Goal: Find specific page/section: Find specific page/section

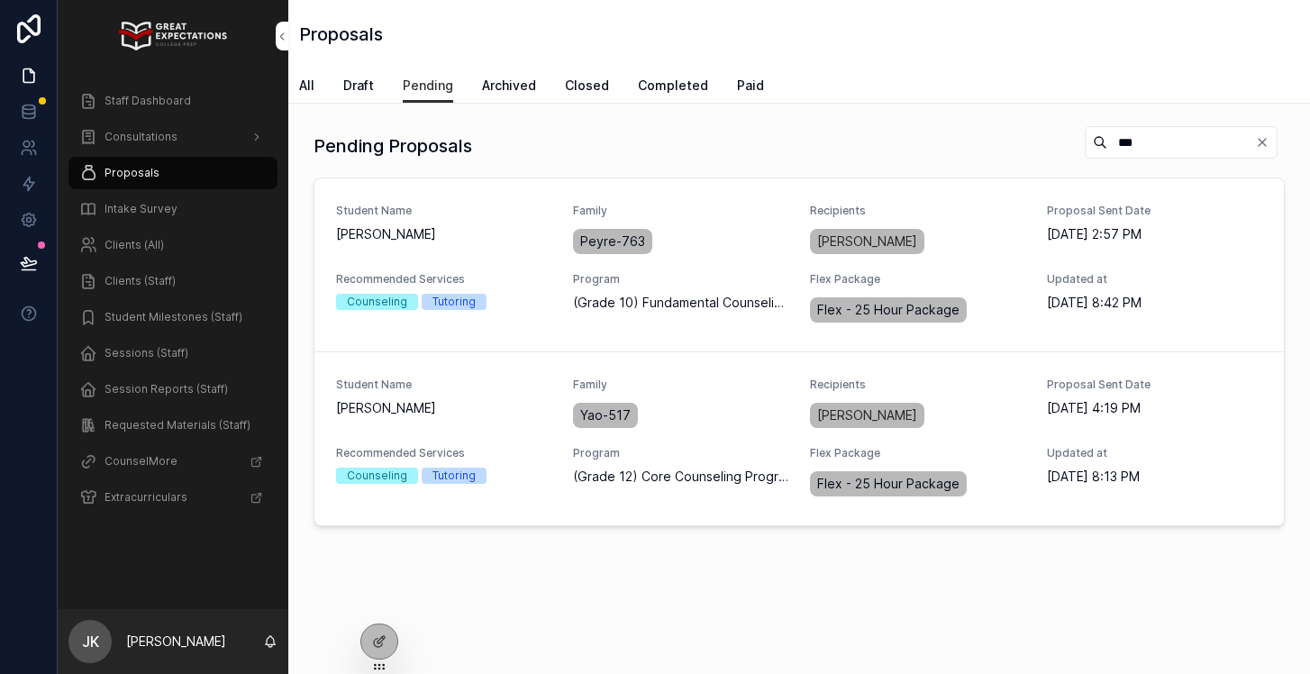
click at [107, 101] on span "Staff Dashboard" at bounding box center [147, 101] width 86 height 14
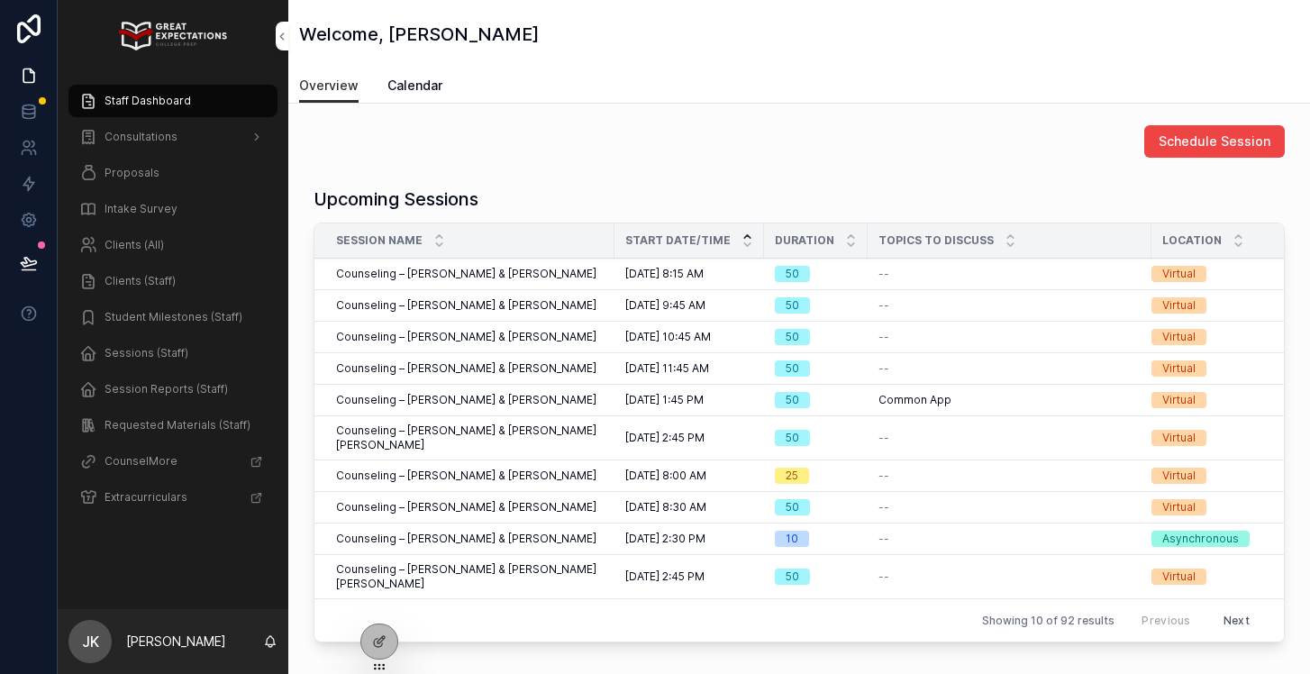
click at [126, 136] on span "Consultations" at bounding box center [140, 137] width 73 height 14
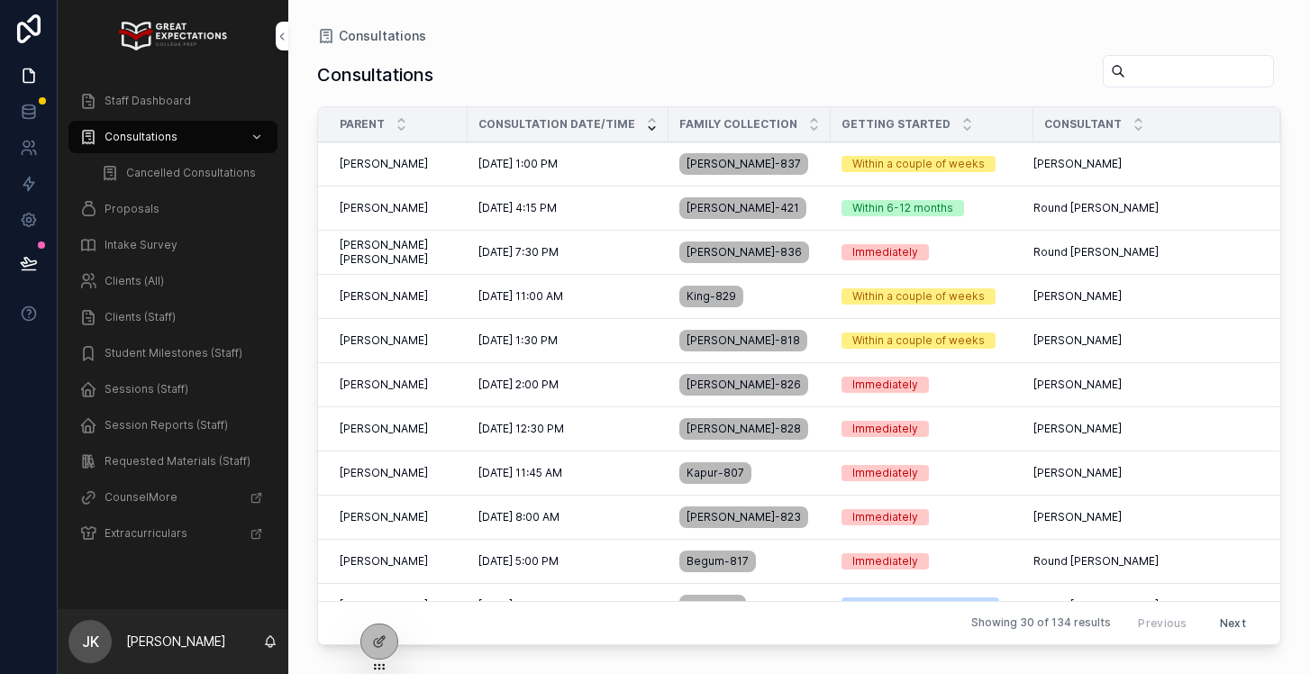
click at [575, 248] on div "[DATE] 7:30 PM [DATE] 7:30 PM" at bounding box center [567, 252] width 179 height 14
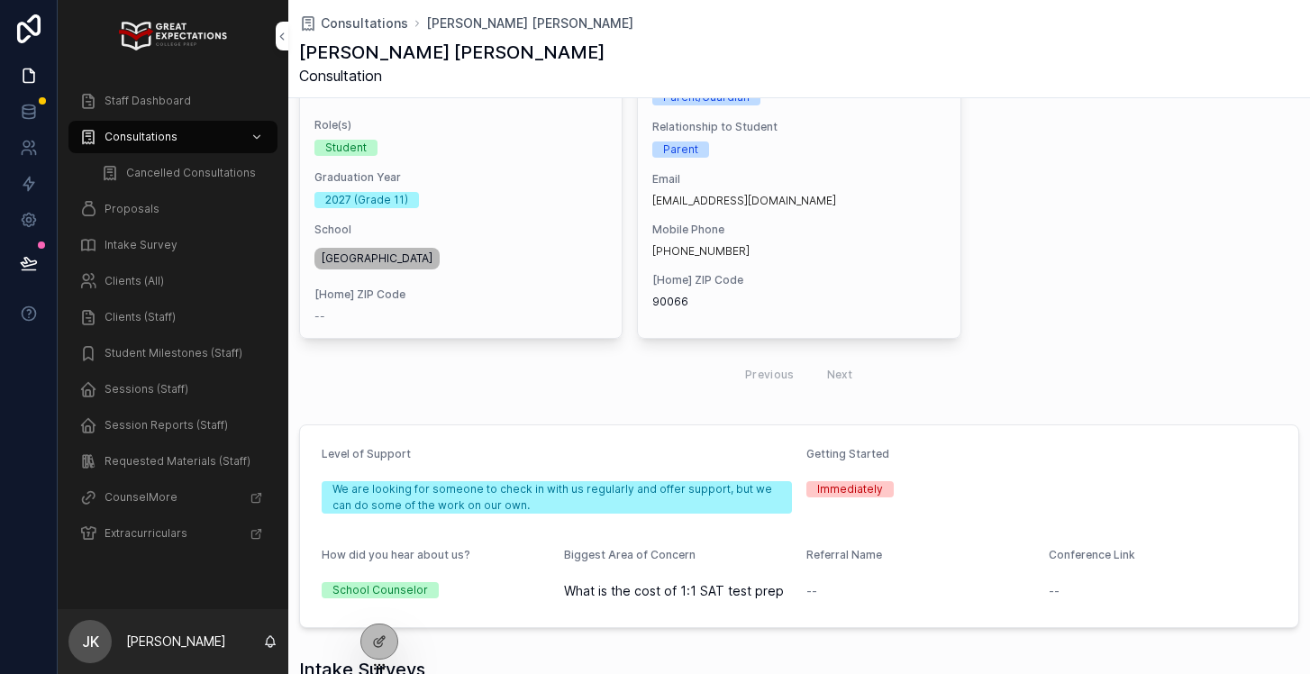
scroll to position [327, 0]
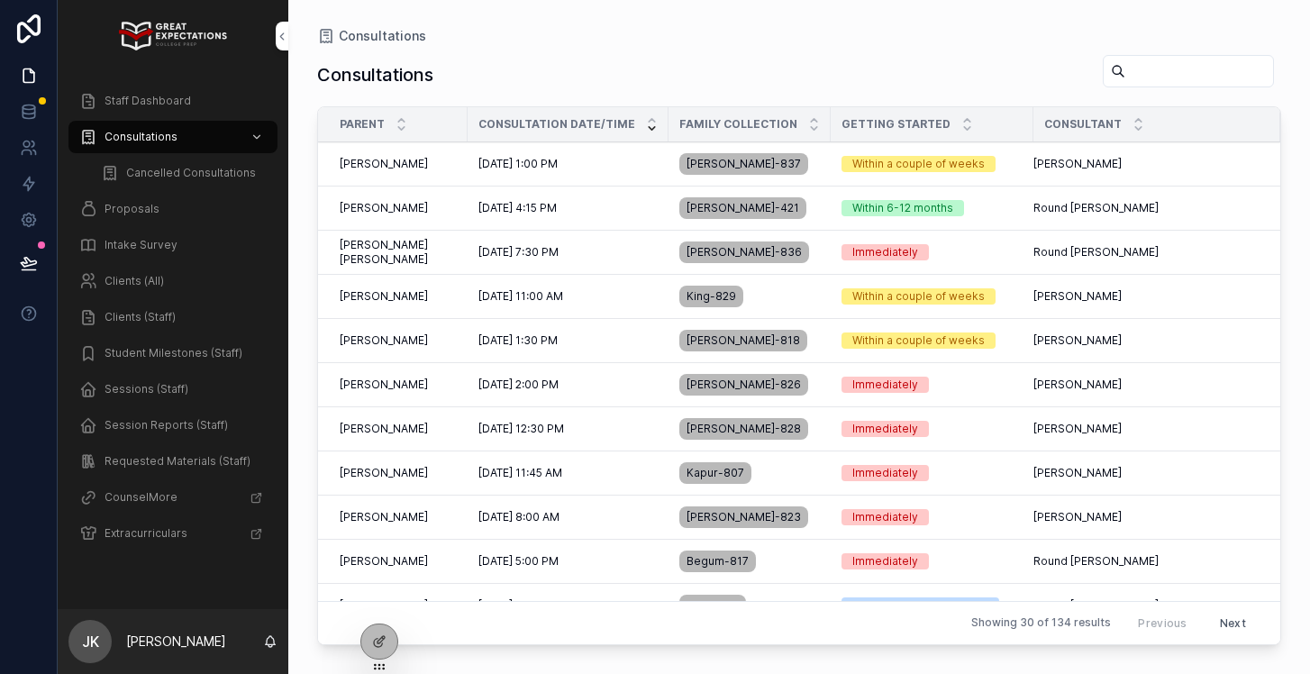
click at [429, 476] on div "[PERSON_NAME] [PERSON_NAME]" at bounding box center [398, 473] width 117 height 14
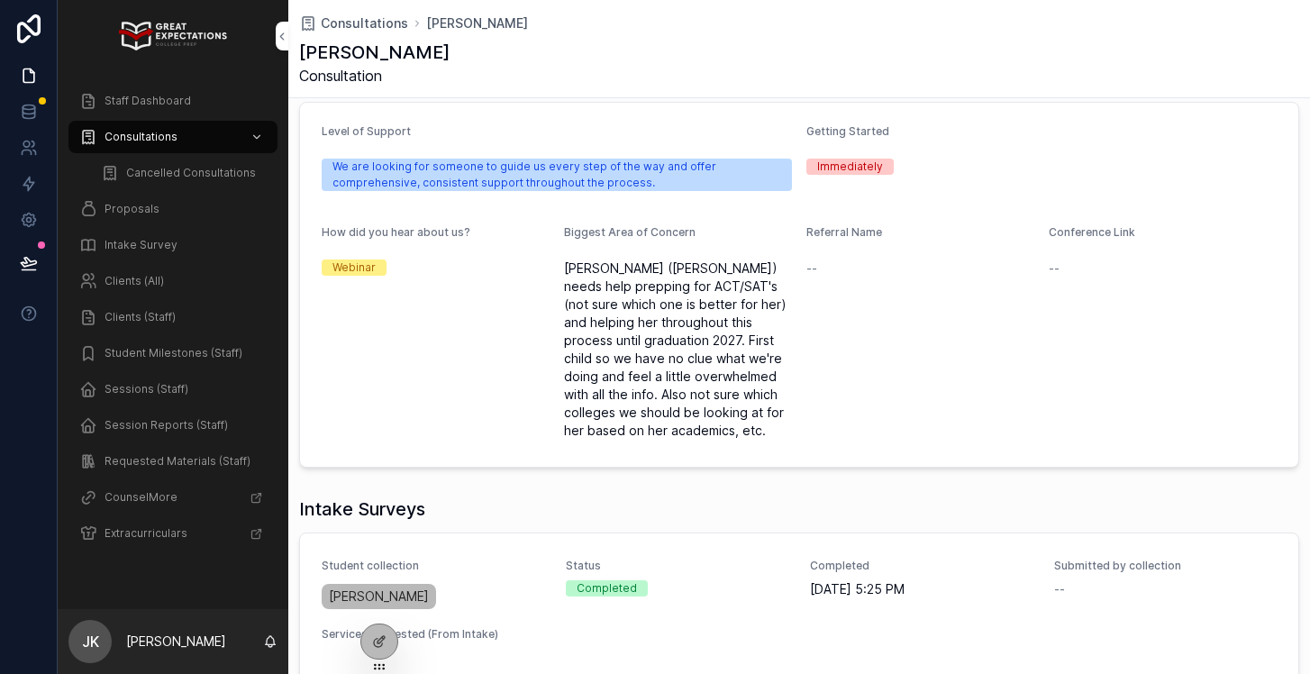
scroll to position [656, 0]
click at [156, 141] on span "Consultations" at bounding box center [140, 137] width 73 height 14
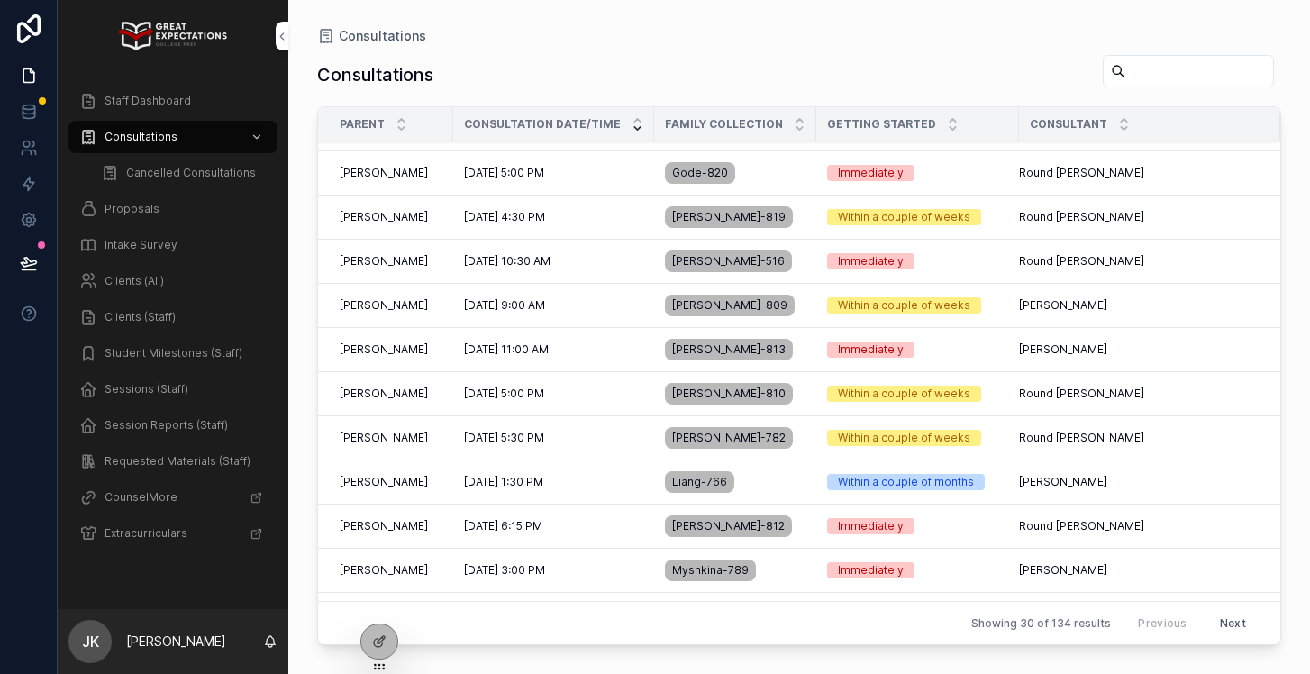
scroll to position [760, 0]
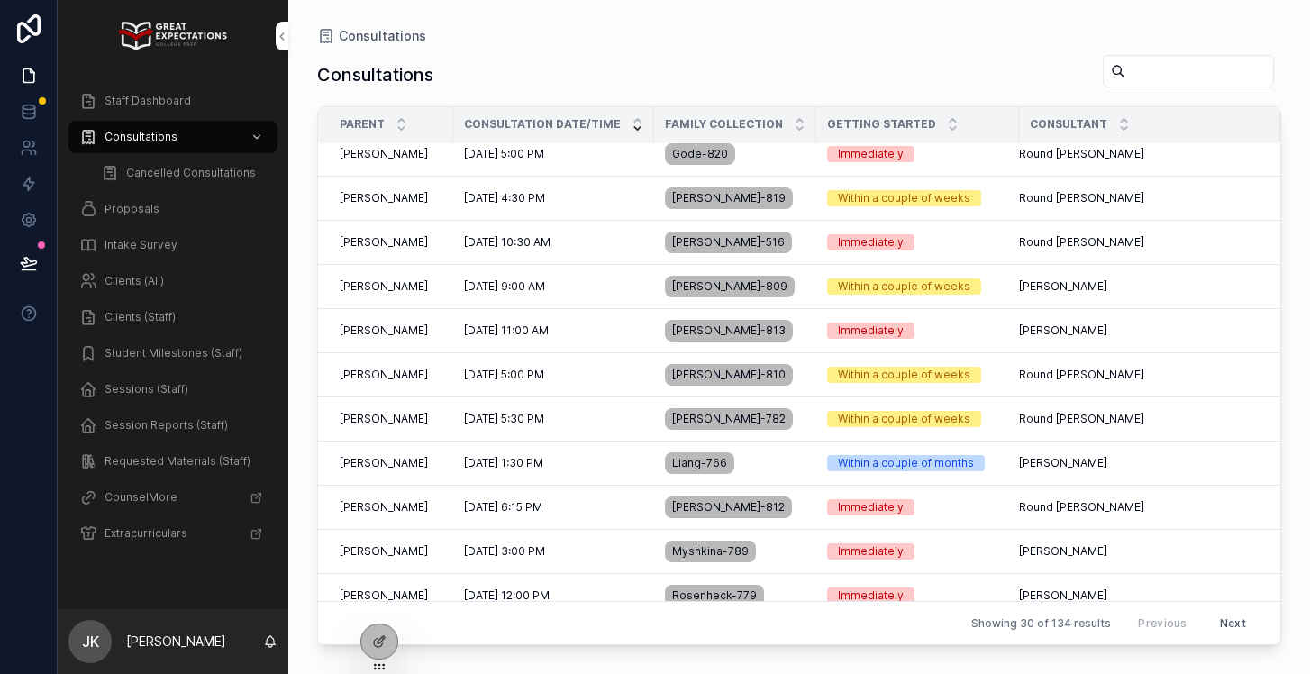
click at [1174, 73] on input "scrollable content" at bounding box center [1199, 71] width 148 height 25
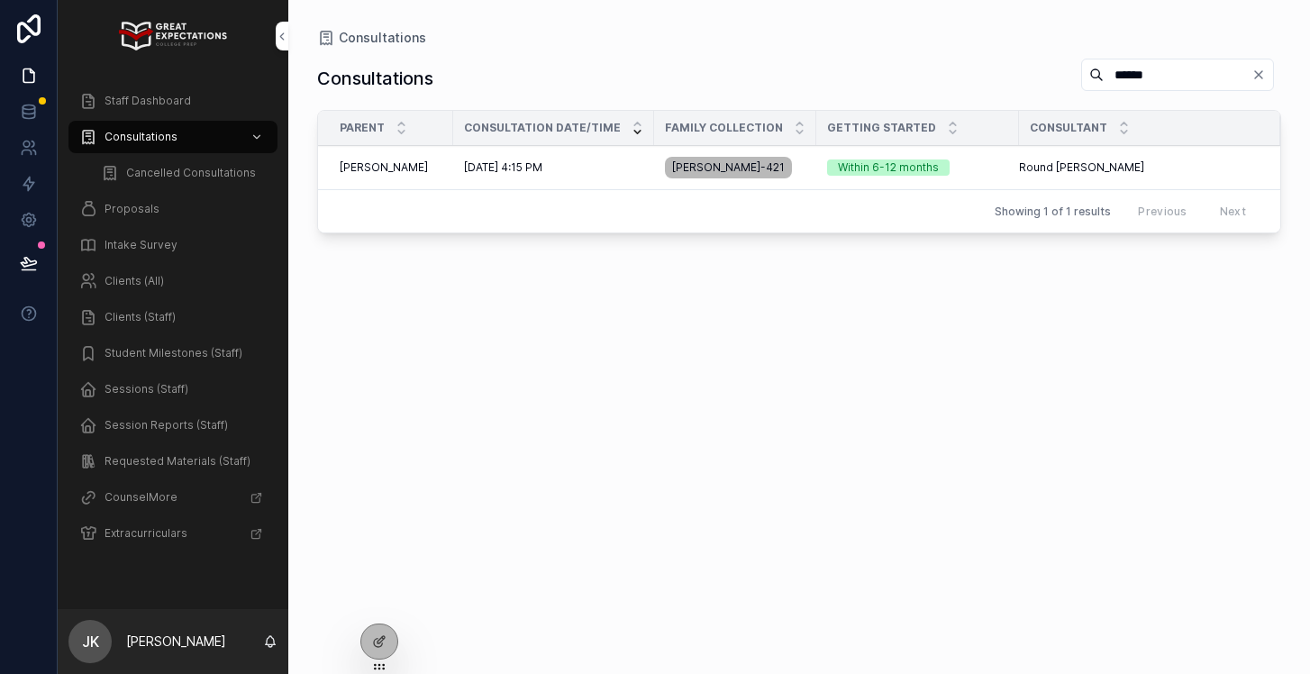
type input "******"
click at [354, 170] on span "[PERSON_NAME]" at bounding box center [384, 167] width 88 height 14
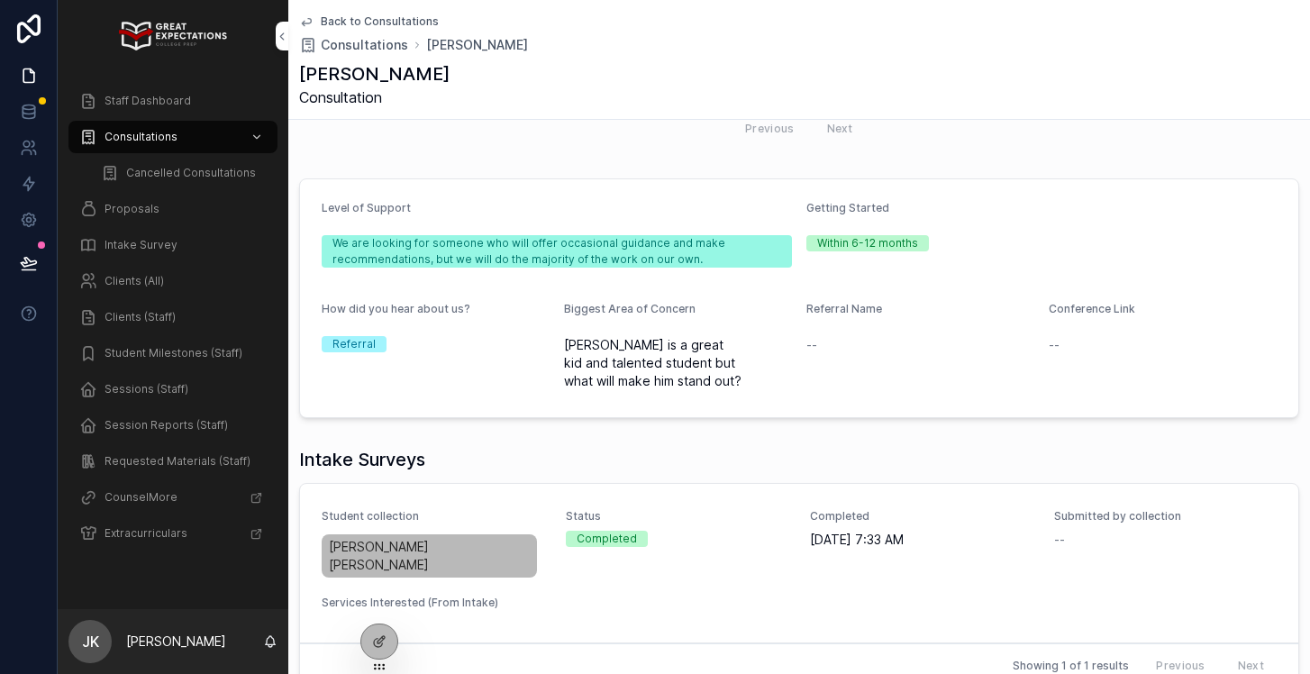
scroll to position [723, 0]
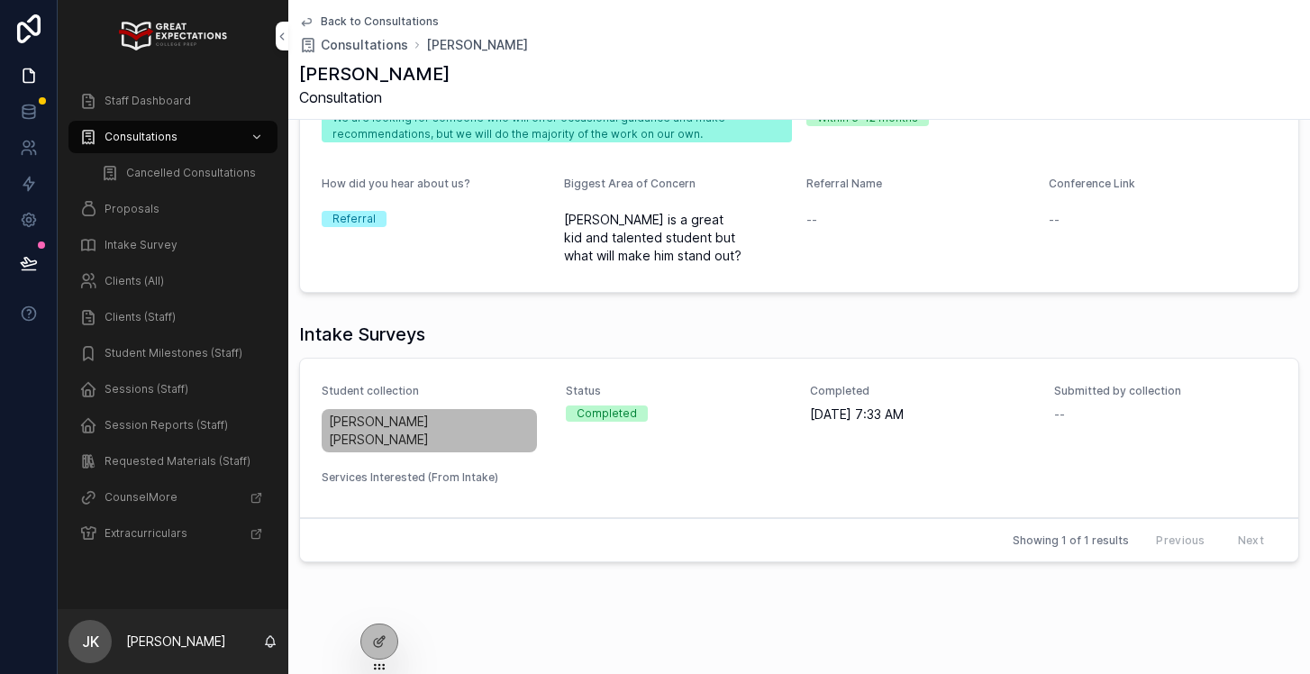
click at [734, 407] on div "Completed" at bounding box center [677, 413] width 222 height 16
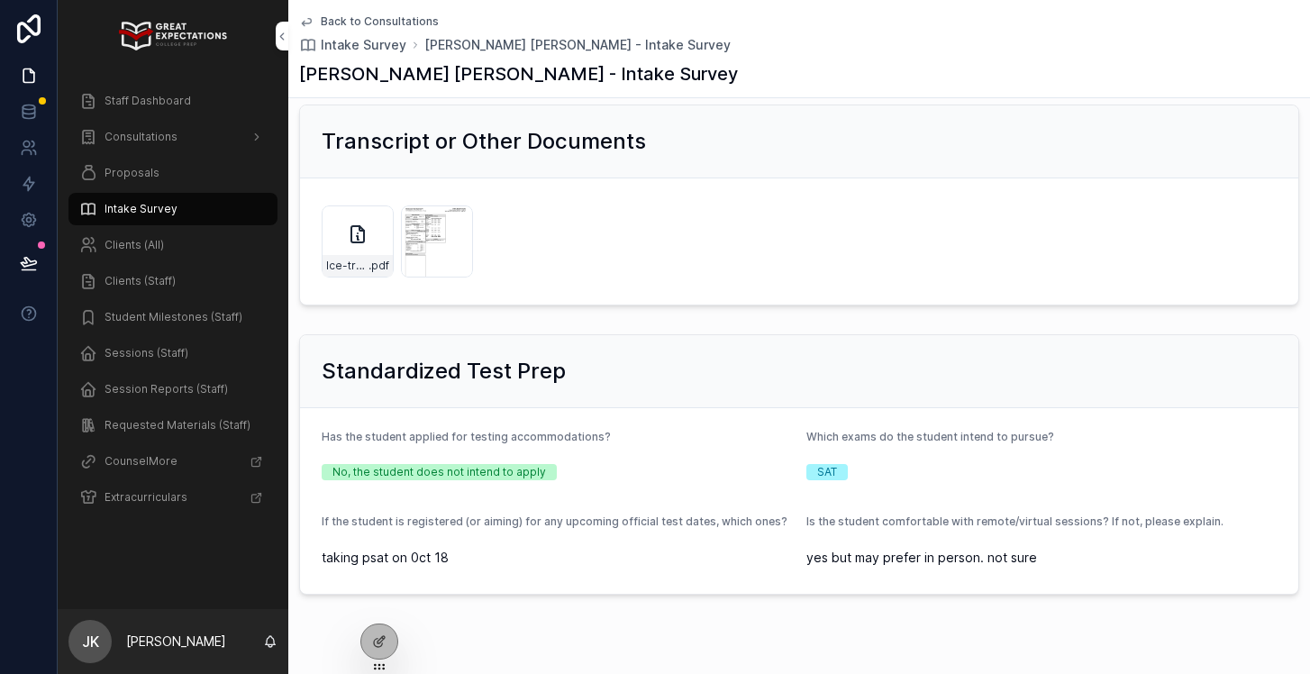
scroll to position [1137, 0]
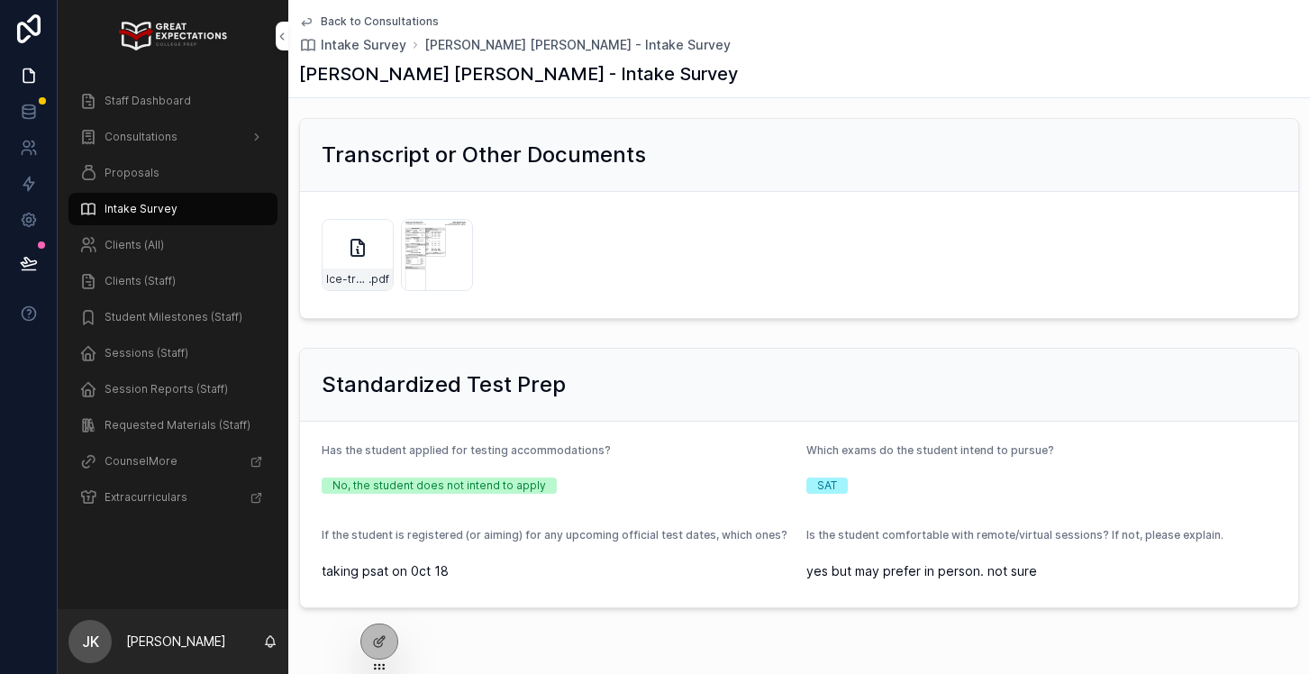
click at [419, 231] on div "[PERSON_NAME]-Pali-transcript .jpg" at bounding box center [437, 255] width 72 height 72
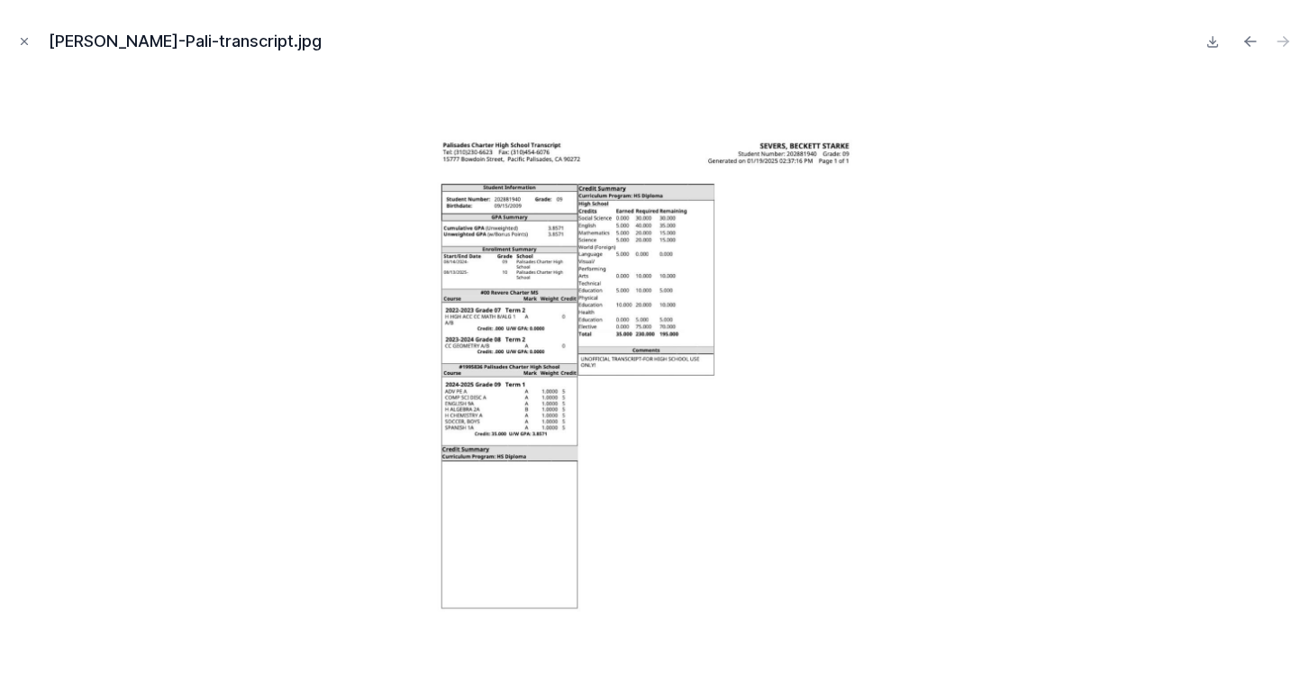
click at [24, 46] on icon "Close modal" at bounding box center [24, 41] width 13 height 13
